Goal: Transaction & Acquisition: Subscribe to service/newsletter

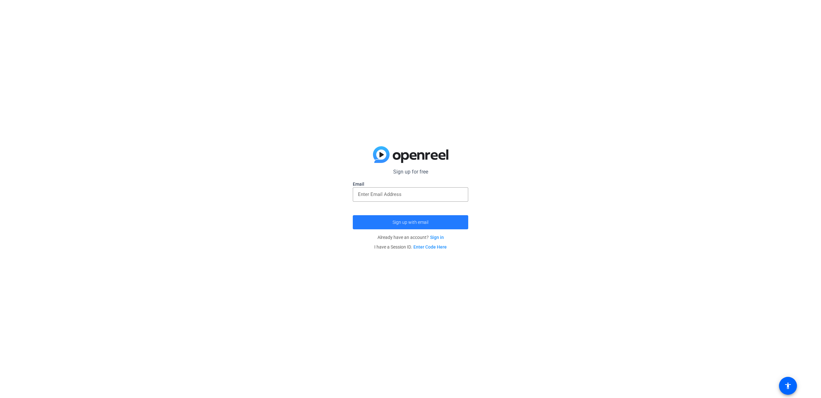
click at [434, 225] on span "submit" at bounding box center [410, 222] width 115 height 15
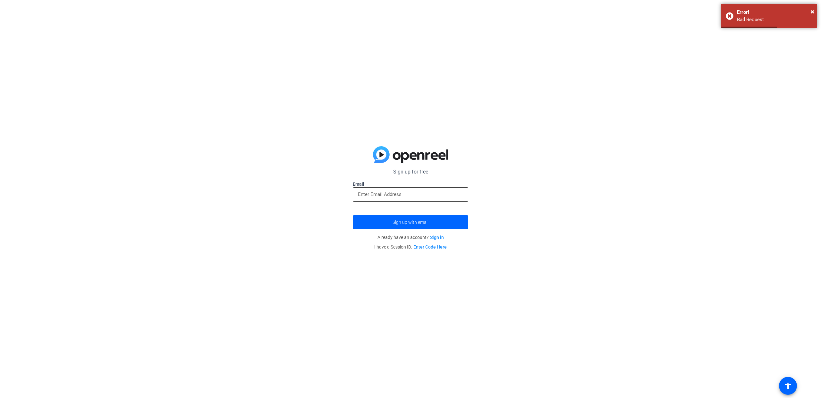
click at [403, 195] on input "email" at bounding box center [410, 195] width 105 height 8
click at [437, 197] on input "email" at bounding box center [410, 195] width 105 height 8
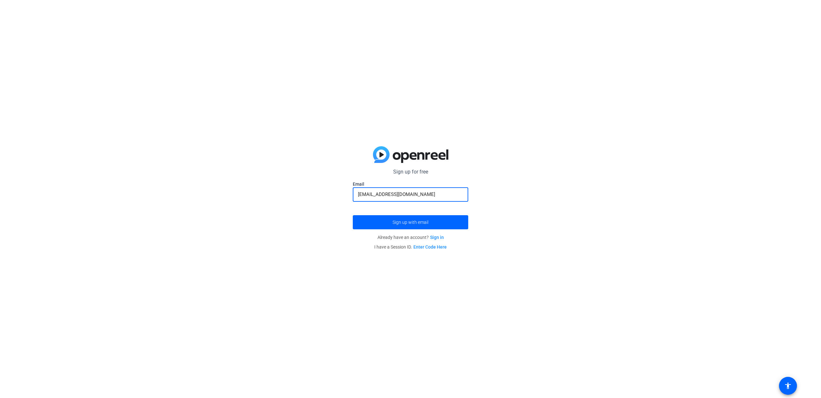
click at [353, 215] on button "Sign up with email" at bounding box center [410, 222] width 115 height 14
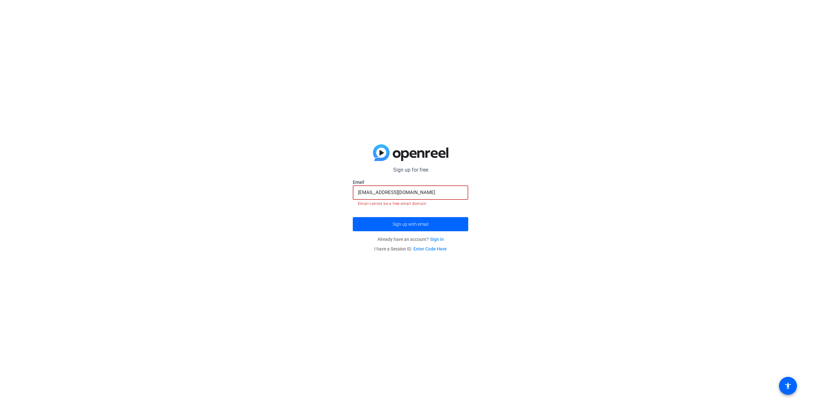
drag, startPoint x: 418, startPoint y: 193, endPoint x: 339, endPoint y: 194, distance: 79.2
click at [339, 194] on div "Sign up for free Email [EMAIL_ADDRESS][DOMAIN_NAME] Email cannot be a free emai…" at bounding box center [410, 199] width 821 height 398
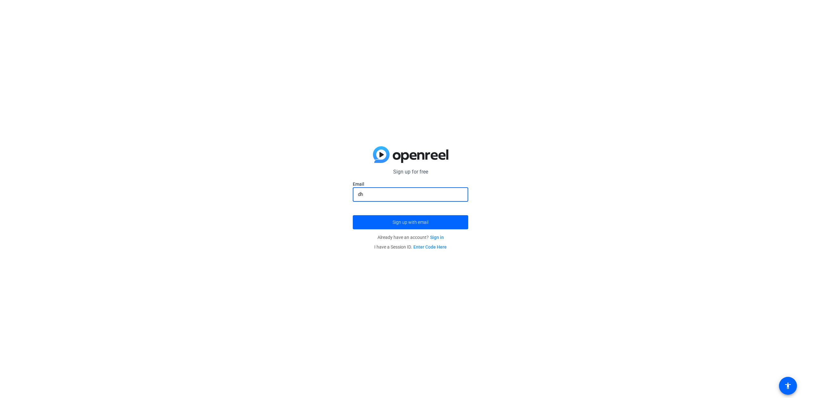
type input "d"
type input "[EMAIL_ADDRESS][DOMAIN_NAME]"
click at [353, 215] on button "Sign up with email" at bounding box center [410, 222] width 115 height 14
